Goal: Check status: Check status

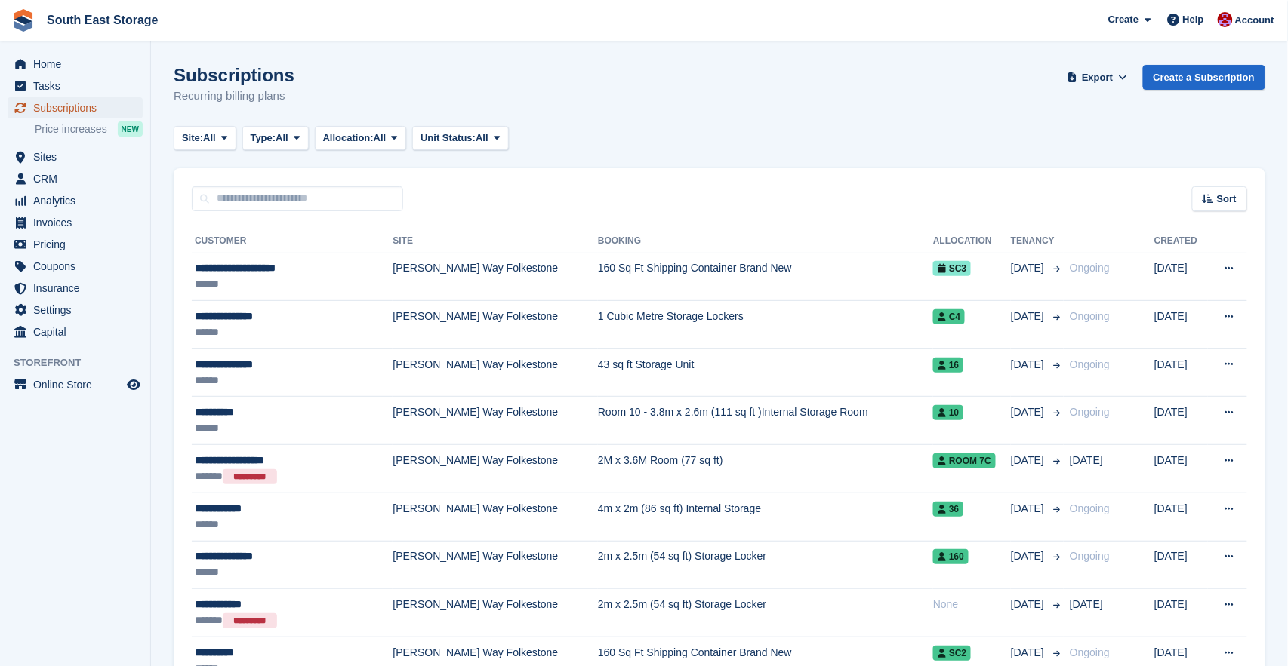
click at [66, 109] on span "Subscriptions" at bounding box center [78, 107] width 91 height 21
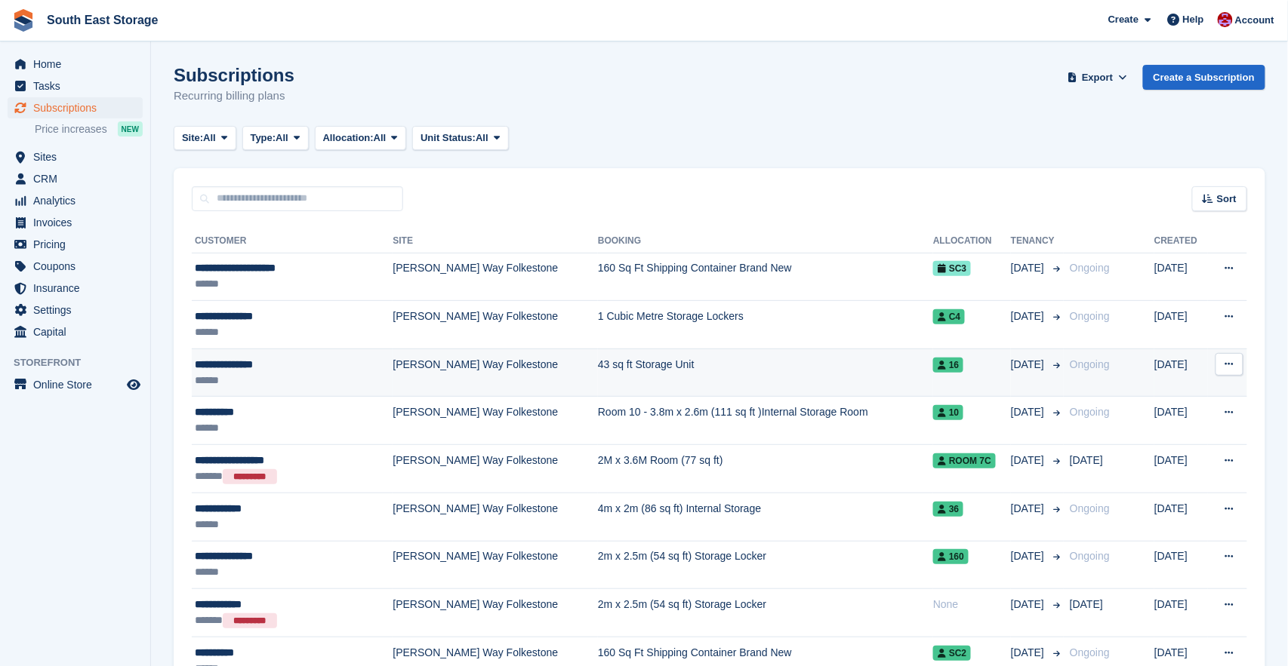
click at [749, 365] on td "43 sq ft Storage Unit" at bounding box center [765, 373] width 335 height 48
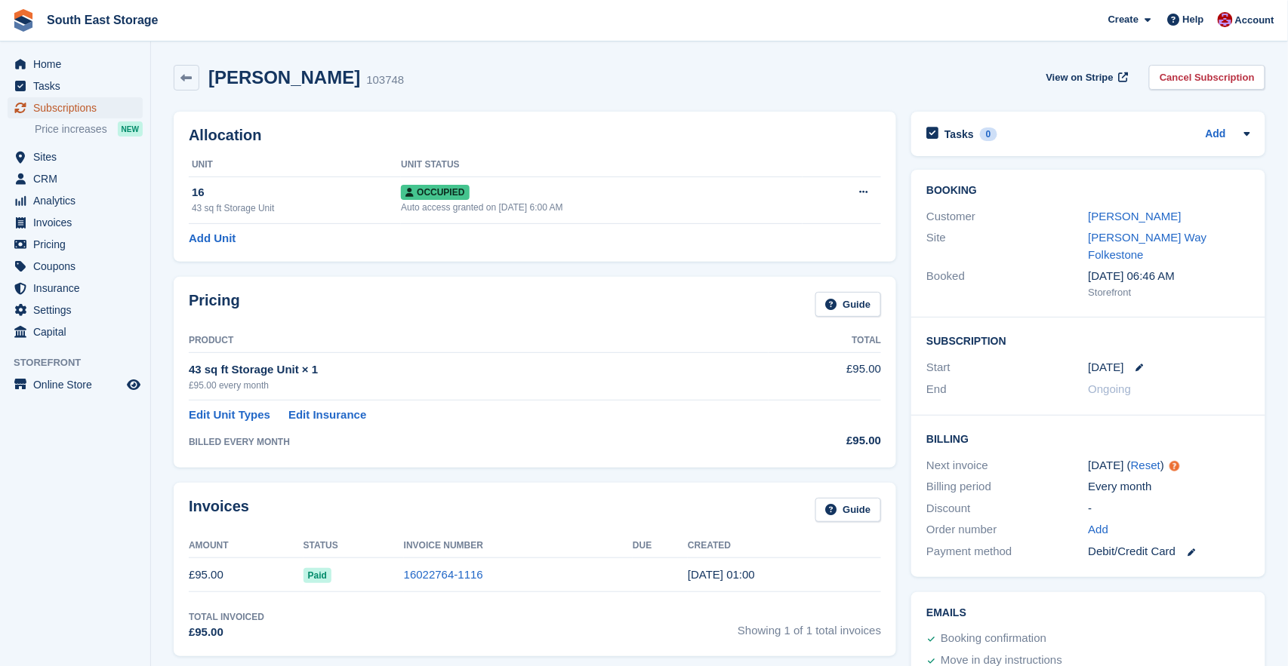
click at [53, 104] on span "Subscriptions" at bounding box center [78, 107] width 91 height 21
